Goal: Task Accomplishment & Management: Manage account settings

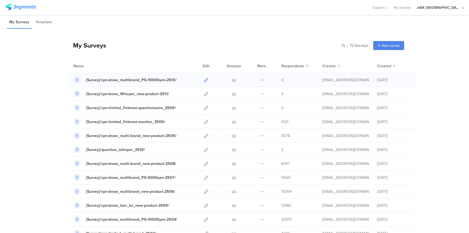
click at [204, 78] on icon at bounding box center [206, 80] width 4 height 4
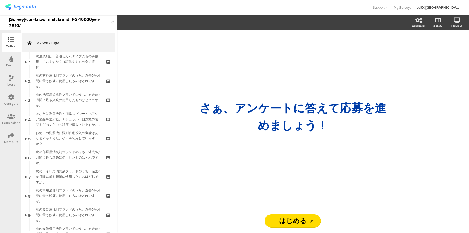
click at [11, 93] on div "Configure" at bounding box center [11, 99] width 19 height 19
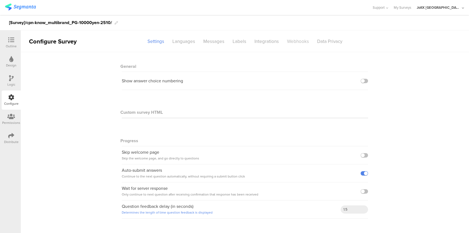
click at [297, 41] on div "Webhooks" at bounding box center [298, 42] width 30 height 10
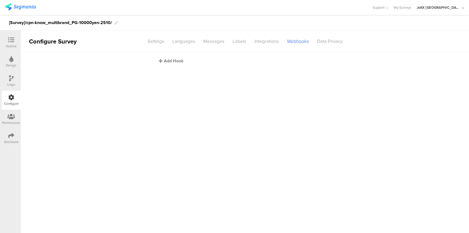
click at [177, 61] on div "Add Hook" at bounding box center [246, 61] width 175 height 6
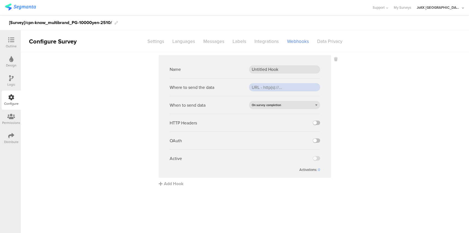
click at [274, 87] on input "url" at bounding box center [284, 87] width 71 height 8
paste input "https://api.pgsvc.com/rscbo/survey-questionnaire/v1/participations/survey"
type input "https://api.pgsvc.com/rscbo/survey-questionnaire/v1/participations/survey"
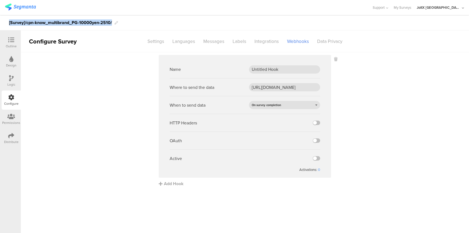
drag, startPoint x: 113, startPoint y: 22, endPoint x: 7, endPoint y: 22, distance: 105.3
click at [7, 22] on div "[Survey]/cpn-know_multibrand_PG-10000yen-2510/" at bounding box center [234, 22] width 469 height 15
copy div "[Survey]/cpn-know_multibrand_PG-10000yen-2510/"
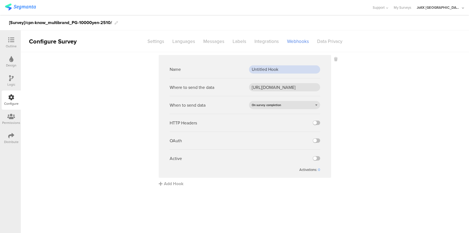
drag, startPoint x: 253, startPoint y: 69, endPoint x: 286, endPoint y: 68, distance: 33.1
click at [286, 68] on input "Untitled Hook" at bounding box center [284, 69] width 71 height 8
paste input "[Survey]/cpn-know_multibrand_PG-10000yen-2510/"
type input "[Survey]/cpn-know_multibrand_PG-10000yen-2510/"
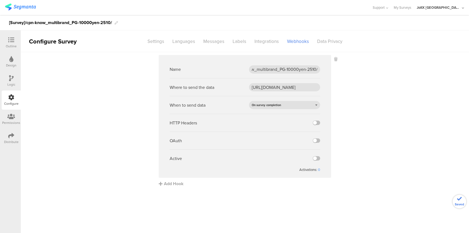
scroll to position [0, 0]
drag, startPoint x: 364, startPoint y: 147, endPoint x: 347, endPoint y: 149, distance: 16.3
click at [364, 147] on sg-webhook-settings "Name [Survey]/cpn-know_multibrand_PG-10000yen-2510/ Where to send the data http…" at bounding box center [245, 121] width 448 height 132
click at [319, 158] on label at bounding box center [315, 158] width 7 height 4
click at [0, 0] on input "checkbox" at bounding box center [0, 0] width 0 height 0
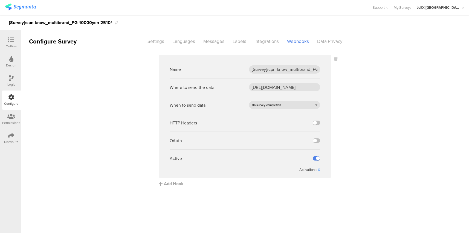
click at [397, 150] on sg-webhook-settings "Name [Survey]/cpn-know_multibrand_PG-10000yen-2510/ Where to send the data http…" at bounding box center [245, 121] width 448 height 132
click at [413, 156] on sg-webhook-settings "Name [Survey]/cpn-know_multibrand_PG-10000yen-2510/ Where to send the data http…" at bounding box center [245, 121] width 448 height 132
click at [11, 135] on icon at bounding box center [11, 136] width 6 height 6
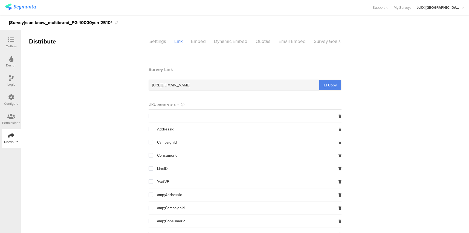
click at [223, 41] on div "Dynamic Embed" at bounding box center [231, 42] width 42 height 10
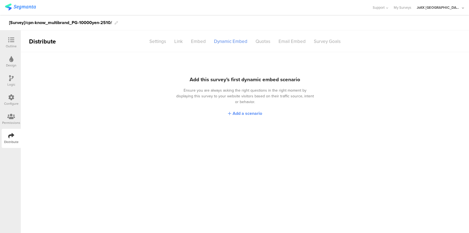
click at [241, 110] on span "Add a scenario" at bounding box center [247, 113] width 30 height 6
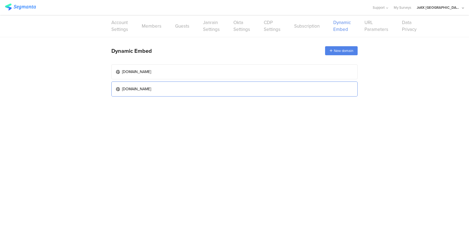
click at [191, 87] on link "www.myrepi.com" at bounding box center [234, 88] width 246 height 15
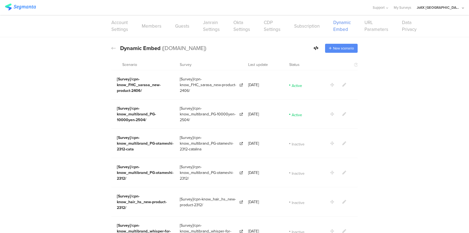
click at [335, 46] on span "New scenario" at bounding box center [343, 48] width 21 height 5
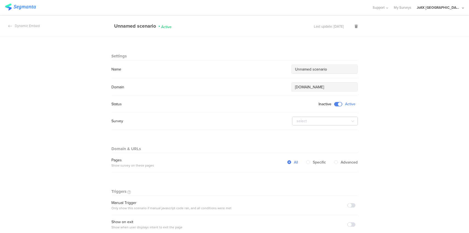
drag, startPoint x: 331, startPoint y: 67, endPoint x: 269, endPoint y: 67, distance: 61.2
click at [269, 67] on div "Name Unnamed scenario" at bounding box center [234, 69] width 246 height 9
paste input "[Survey]/cpn-know_multibrand_PG-10000yen-2510/"
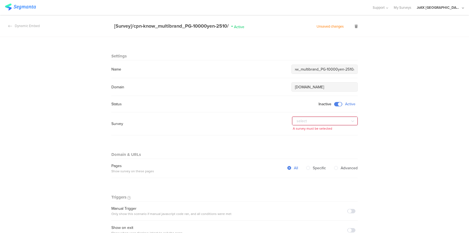
type input "[Survey]/cpn-know_multibrand_PG-10000yen-2510/"
click at [352, 121] on icon at bounding box center [352, 121] width 7 height 11
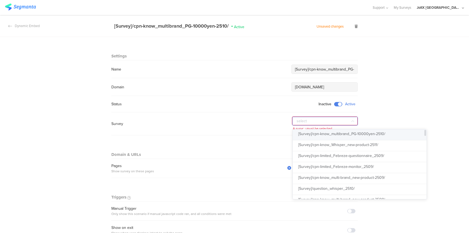
click at [343, 134] on span "[Survey]/cpn-know_multibrand_PG-10000yen-2510/" at bounding box center [341, 134] width 87 height 6
type input "[Survey]/cpn-know_multibrand_PG-10000yen-2510/"
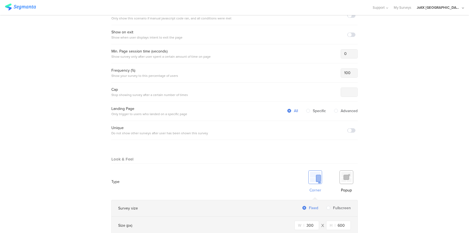
scroll to position [205, 0]
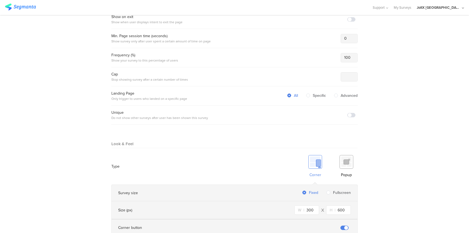
click at [340, 165] on img at bounding box center [346, 162] width 14 height 14
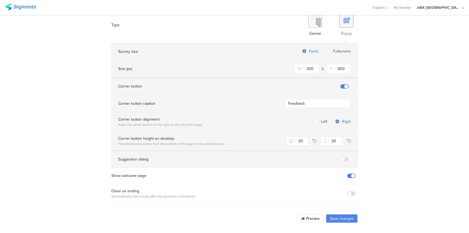
scroll to position [347, 0]
drag, startPoint x: 420, startPoint y: 152, endPoint x: 418, endPoint y: 154, distance: 3.1
click at [351, 191] on span at bounding box center [351, 193] width 8 height 4
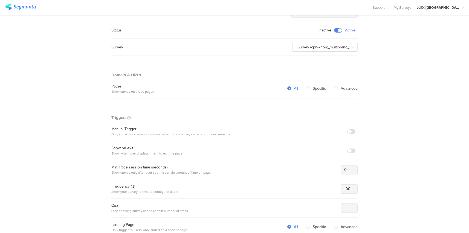
scroll to position [40, 0]
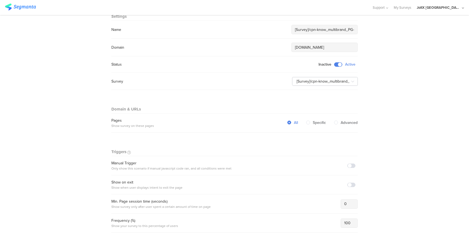
click at [350, 166] on span at bounding box center [351, 165] width 8 height 4
click at [350, 81] on icon at bounding box center [352, 81] width 7 height 11
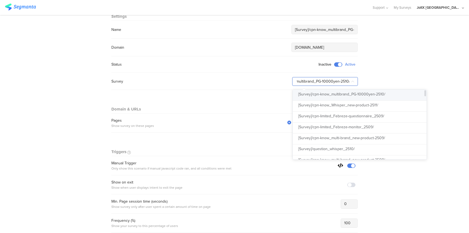
scroll to position [0, 0]
click at [354, 92] on span "[Survey]/cpn-know_multibrand_PG-10000yen-2510/" at bounding box center [341, 94] width 87 height 6
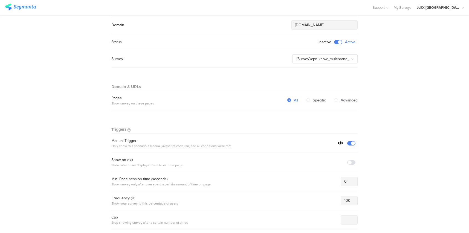
scroll to position [74, 0]
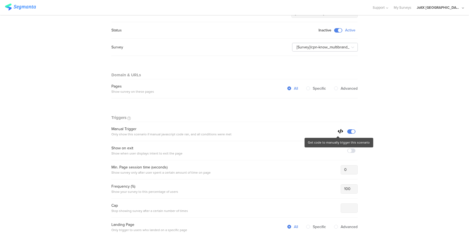
click at [337, 131] on icon at bounding box center [339, 131] width 5 height 4
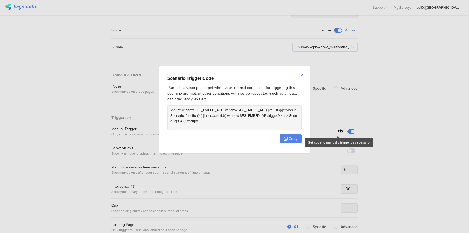
click at [301, 75] on icon "Close" at bounding box center [302, 75] width 4 height 4
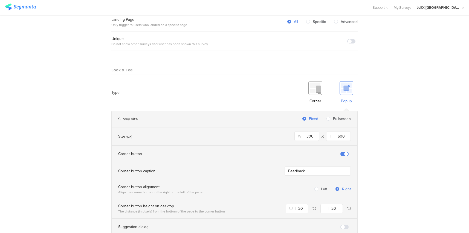
scroll to position [347, 0]
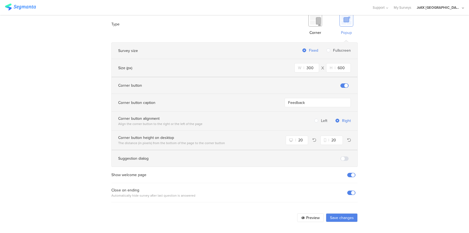
click at [345, 218] on button "Save changes" at bounding box center [342, 217] width 32 height 9
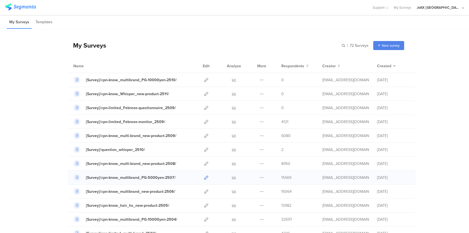
click at [204, 177] on icon at bounding box center [206, 178] width 4 height 4
click at [232, 178] on icon at bounding box center [234, 178] width 4 height 4
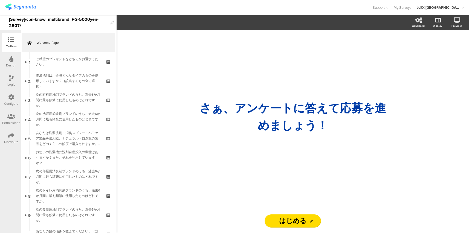
click at [10, 136] on icon at bounding box center [11, 136] width 6 height 6
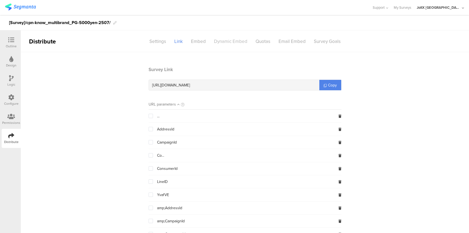
click at [230, 43] on div "Dynamic Embed" at bounding box center [231, 42] width 42 height 10
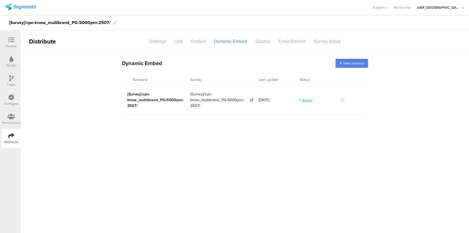
click at [342, 99] on icon at bounding box center [342, 100] width 4 height 4
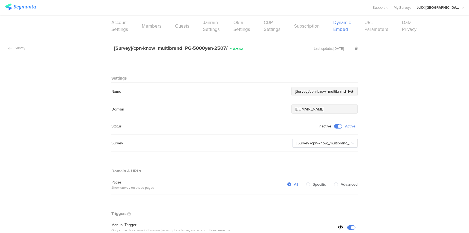
click at [335, 30] on div "Account Settings Members Guests Janrain Settings Okta Settings CDP Settings Sub…" at bounding box center [234, 26] width 246 height 22
click at [19, 48] on div "Survey" at bounding box center [12, 47] width 25 height 5
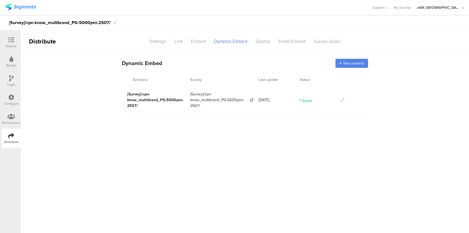
click at [8, 37] on icon at bounding box center [11, 40] width 6 height 6
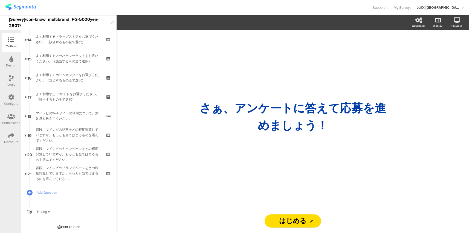
scroll to position [272, 0]
